Goal: Information Seeking & Learning: Learn about a topic

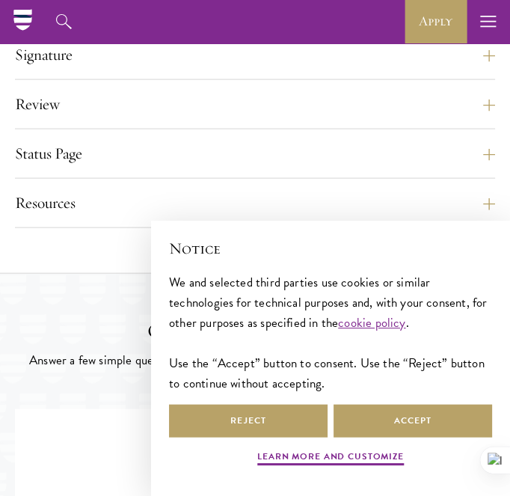
scroll to position [1711, 0]
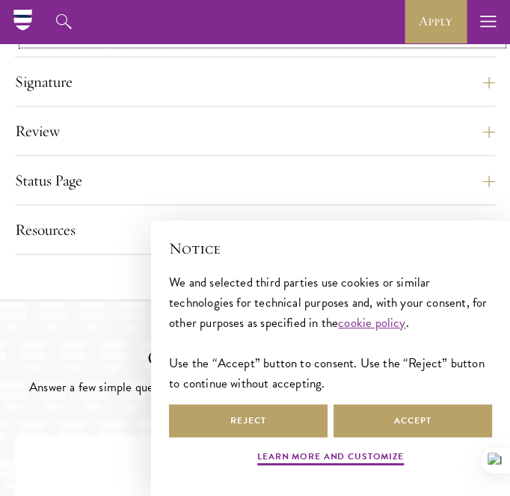
click at [492, 45] on button "Additional Information" at bounding box center [262, 32] width 481 height 25
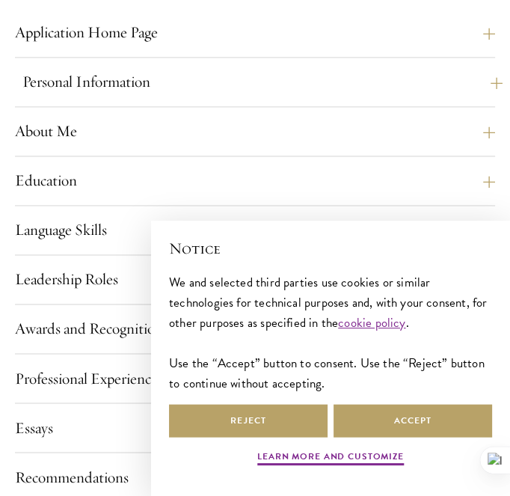
scroll to position [1177, 0]
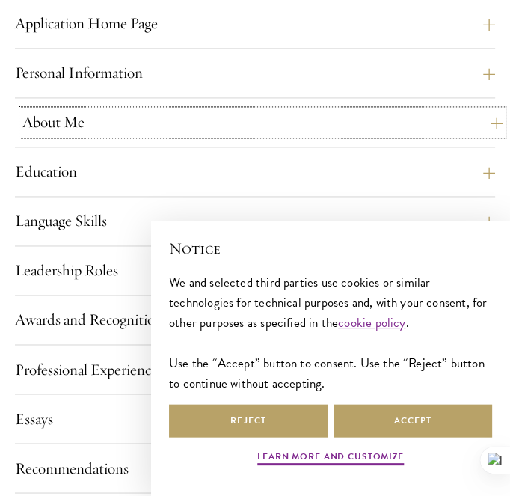
click at [490, 135] on button "About Me" at bounding box center [262, 122] width 481 height 25
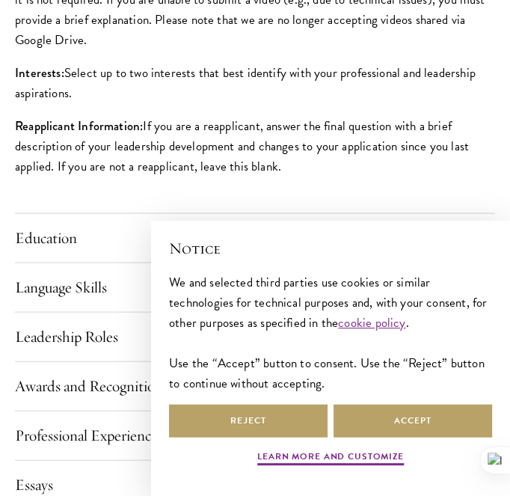
scroll to position [1699, 0]
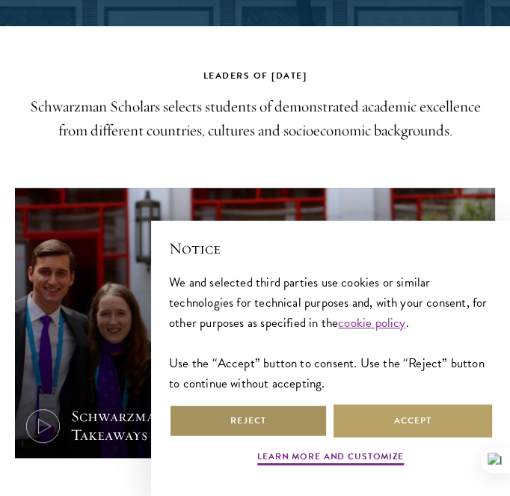
click at [266, 415] on button "Reject" at bounding box center [248, 421] width 159 height 34
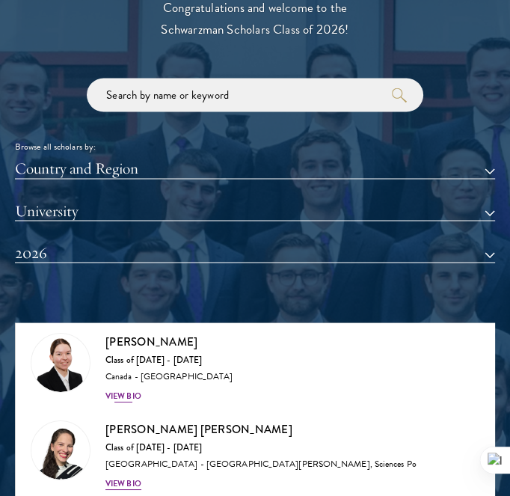
scroll to position [1470, 0]
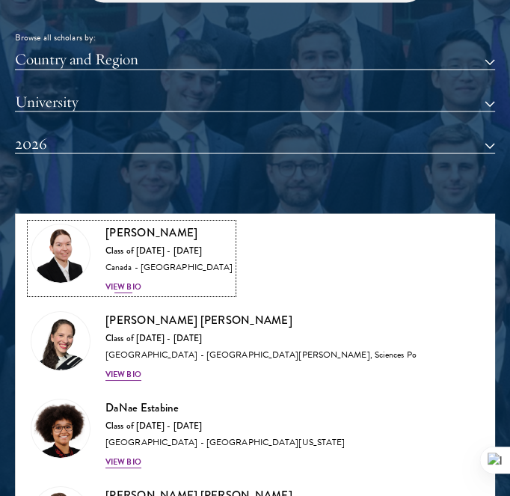
click at [112, 281] on div "View Bio" at bounding box center [124, 287] width 36 height 12
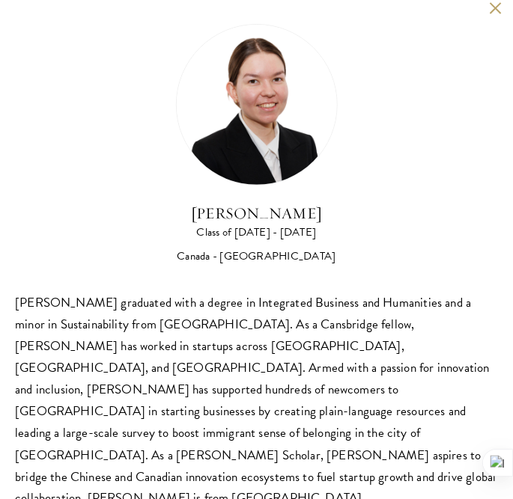
scroll to position [1627, 0]
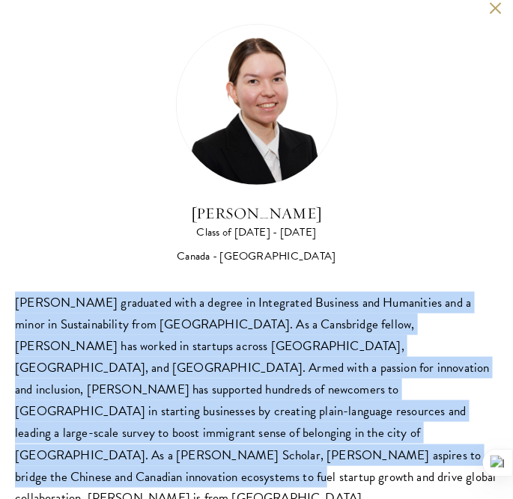
drag, startPoint x: 232, startPoint y: 460, endPoint x: 7, endPoint y: 311, distance: 270.1
click at [7, 311] on div "Maria Edison Class of 2025 - 2026 Canada - McMaster University Maria Edison gra…" at bounding box center [256, 266] width 513 height 553
copy div "Maria Edison graduated with a degree in Integrated Business and Humanities and …"
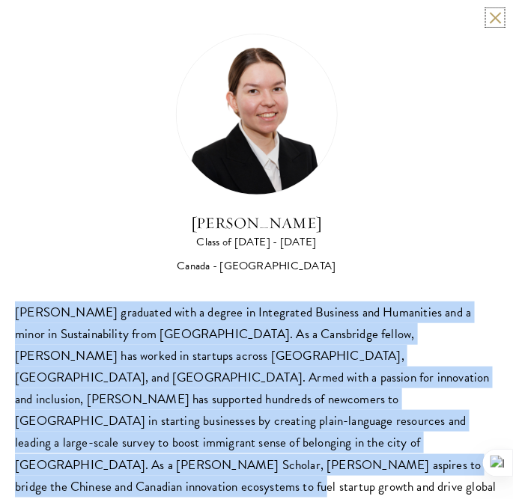
click at [489, 11] on button at bounding box center [495, 17] width 13 height 13
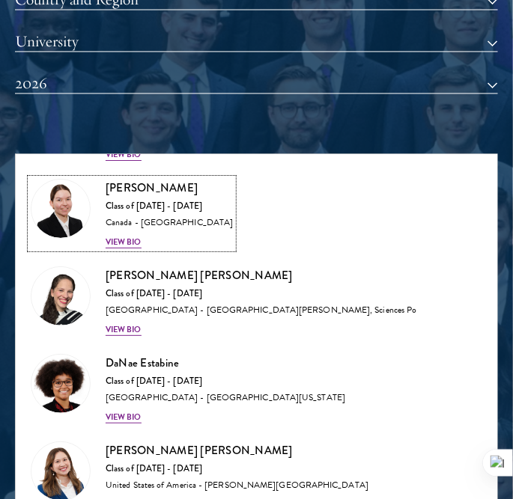
scroll to position [1532, 0]
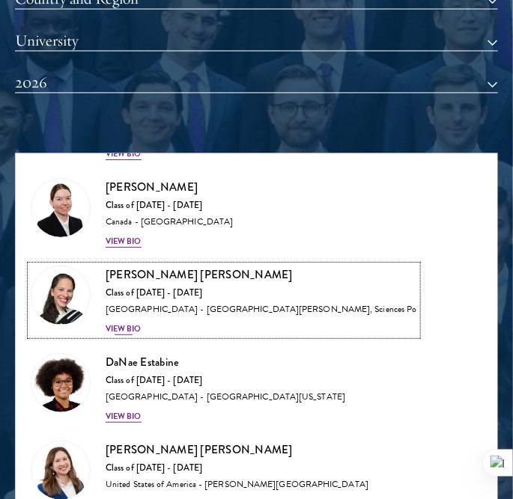
click at [126, 323] on div "View Bio" at bounding box center [124, 329] width 36 height 12
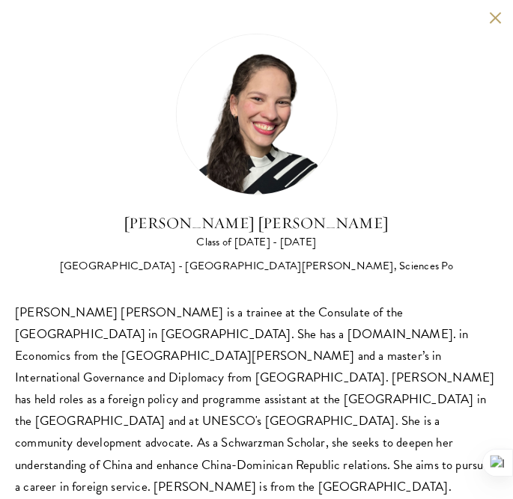
scroll to position [10, 0]
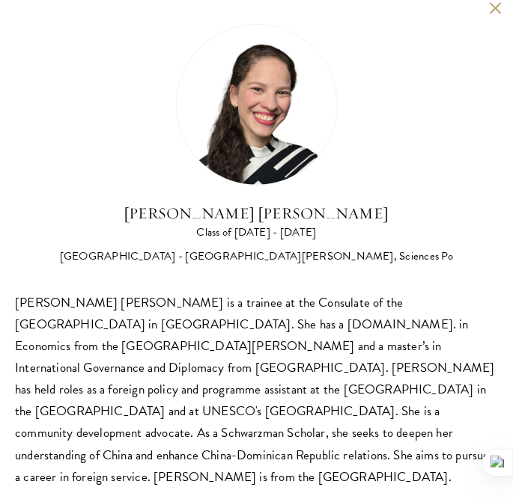
click at [489, 6] on button at bounding box center [495, 7] width 13 height 13
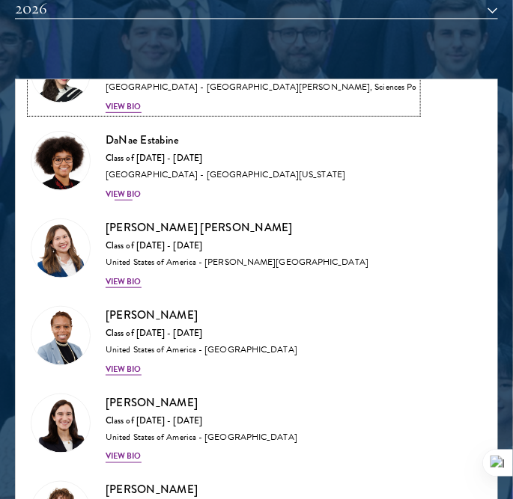
scroll to position [3190, 0]
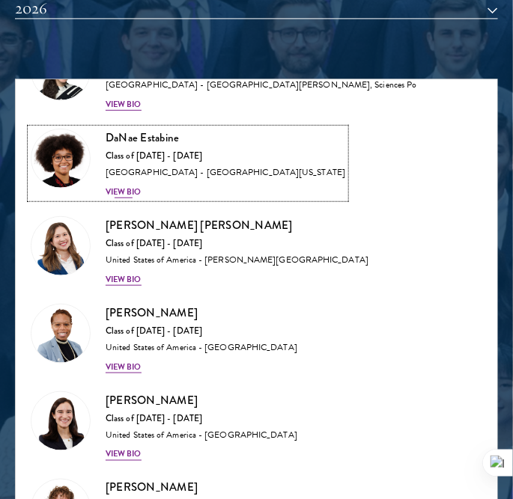
click at [115, 186] on div "View Bio" at bounding box center [124, 192] width 36 height 12
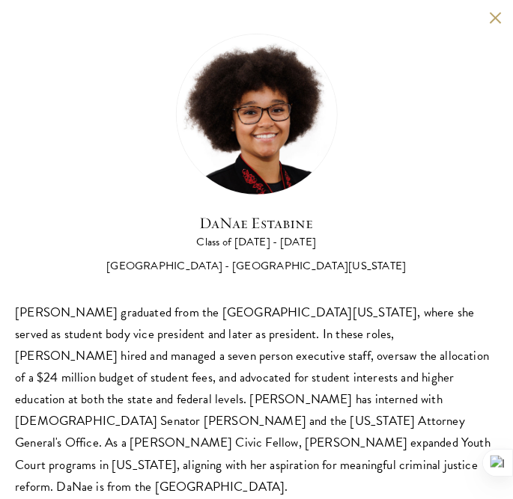
scroll to position [1697, 0]
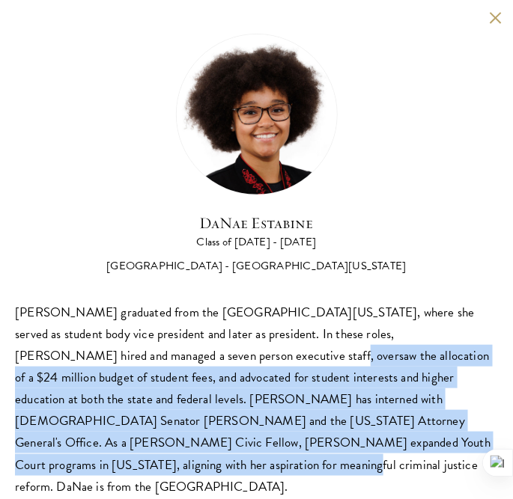
drag, startPoint x: 461, startPoint y: 440, endPoint x: 147, endPoint y: 337, distance: 330.9
click at [147, 337] on div "DaNae Estabine graduated from the University of Kansas, where she served as stu…" at bounding box center [256, 400] width 483 height 196
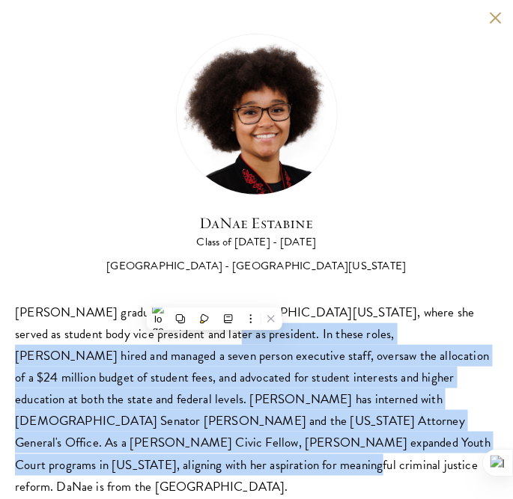
click at [440, 447] on div "DaNae Estabine graduated from the University of Kansas, where she served as stu…" at bounding box center [256, 400] width 483 height 196
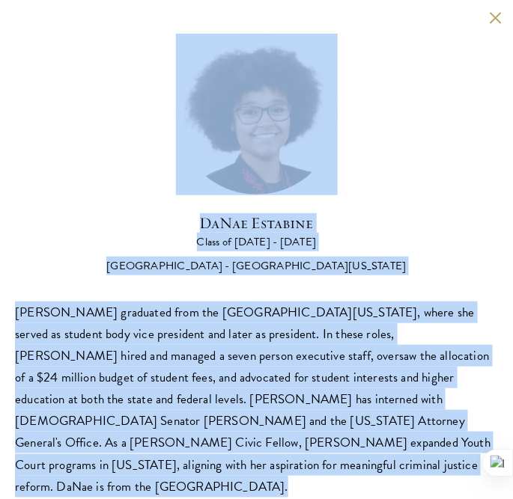
drag, startPoint x: 440, startPoint y: 447, endPoint x: -7, endPoint y: 286, distance: 475.6
click at [453, 443] on div "DaNae Estabine graduated from the University of Kansas, where she served as stu…" at bounding box center [256, 400] width 483 height 196
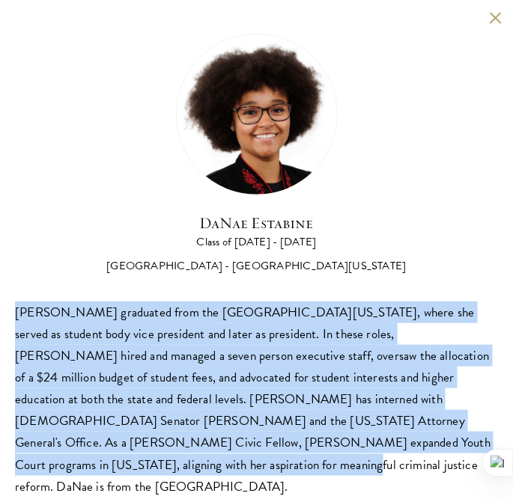
drag, startPoint x: 453, startPoint y: 443, endPoint x: 8, endPoint y: 315, distance: 462.6
click at [8, 315] on div "DaNae Estabine Class of 2025 - 2026 United States of America - University of Ka…" at bounding box center [256, 265] width 513 height 531
copy div "DaNae Estabine graduated from the University of Kansas, where she served as stu…"
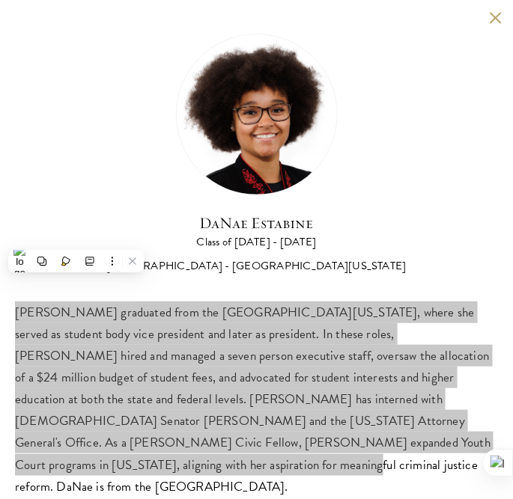
scroll to position [1735, 0]
